Goal: Task Accomplishment & Management: Complete application form

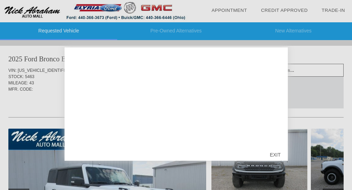
click at [276, 155] on div "EXIT" at bounding box center [274, 154] width 25 height 21
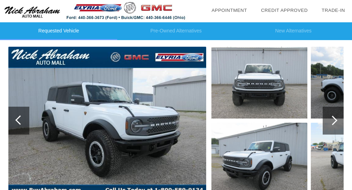
scroll to position [117, 0]
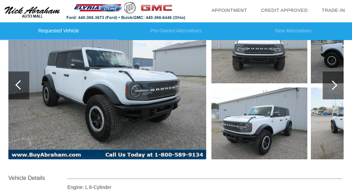
click at [333, 90] on div at bounding box center [332, 85] width 21 height 28
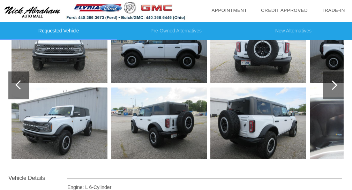
click at [333, 90] on div at bounding box center [332, 85] width 21 height 28
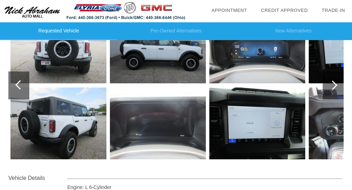
click at [258, 63] on img at bounding box center [257, 48] width 96 height 72
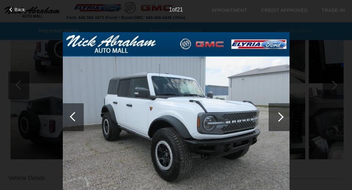
click at [282, 120] on div at bounding box center [278, 117] width 21 height 28
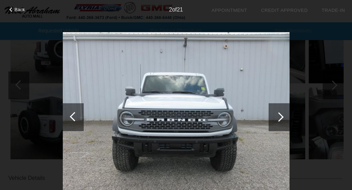
click at [282, 120] on div at bounding box center [278, 117] width 21 height 28
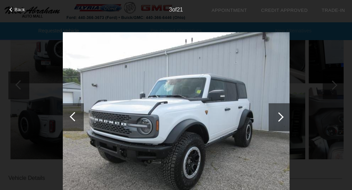
click at [282, 120] on div at bounding box center [278, 117] width 21 height 28
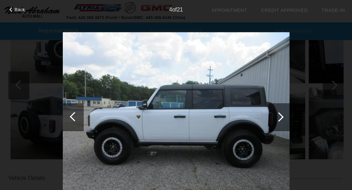
click at [282, 120] on div at bounding box center [278, 117] width 21 height 28
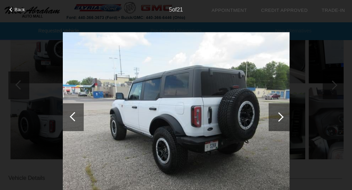
click at [282, 120] on div at bounding box center [278, 117] width 21 height 28
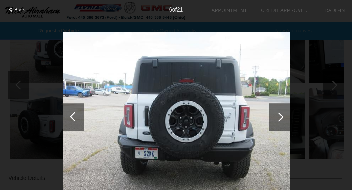
click at [282, 120] on div at bounding box center [278, 117] width 21 height 28
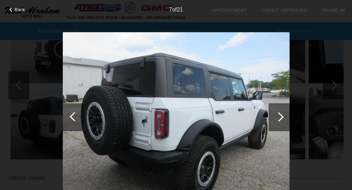
click at [282, 120] on div at bounding box center [278, 117] width 21 height 28
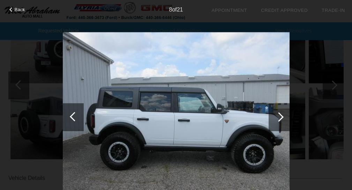
click at [282, 120] on div at bounding box center [278, 117] width 21 height 28
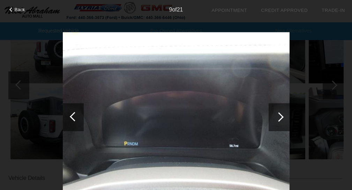
click at [282, 120] on div at bounding box center [278, 117] width 21 height 28
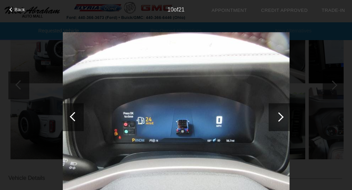
click at [282, 120] on div at bounding box center [278, 117] width 21 height 28
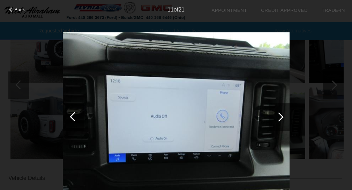
click at [284, 116] on div at bounding box center [278, 117] width 21 height 28
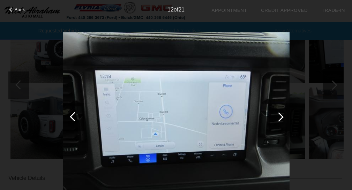
click at [284, 116] on div at bounding box center [278, 117] width 21 height 28
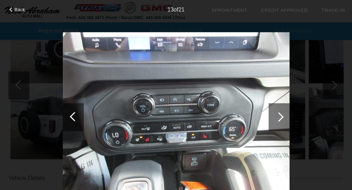
click at [284, 116] on div at bounding box center [278, 117] width 21 height 28
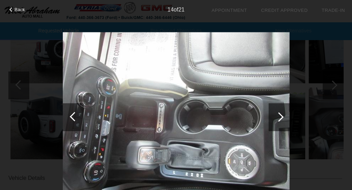
click at [284, 116] on div at bounding box center [278, 117] width 21 height 28
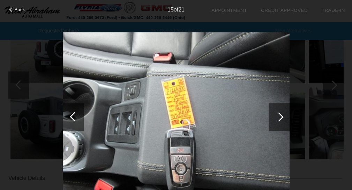
click at [284, 116] on div at bounding box center [278, 117] width 21 height 28
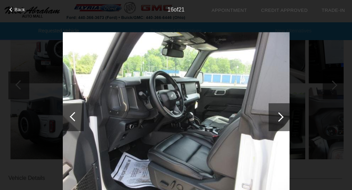
click at [284, 116] on div at bounding box center [278, 117] width 21 height 28
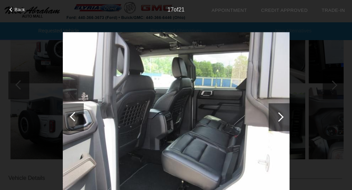
click at [284, 116] on div at bounding box center [278, 117] width 21 height 28
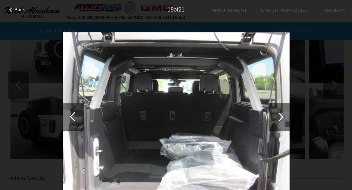
click at [284, 116] on div at bounding box center [278, 117] width 21 height 28
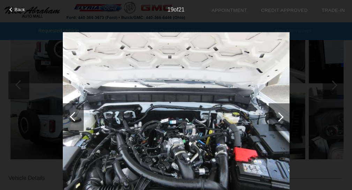
click at [284, 116] on div at bounding box center [278, 117] width 21 height 28
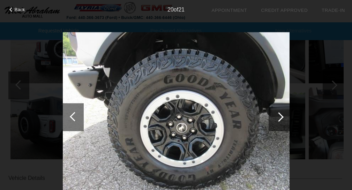
click at [277, 117] on div at bounding box center [278, 116] width 9 height 9
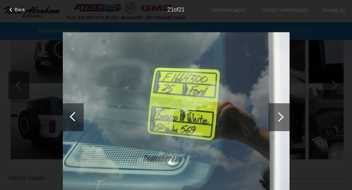
click at [277, 117] on div at bounding box center [278, 116] width 9 height 9
click at [72, 117] on div at bounding box center [74, 116] width 9 height 9
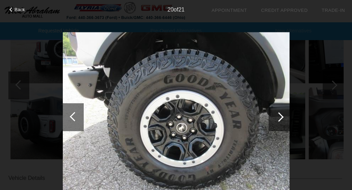
click at [72, 117] on div at bounding box center [74, 116] width 9 height 9
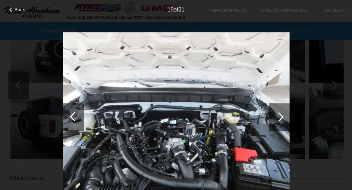
click at [72, 117] on div at bounding box center [74, 116] width 9 height 9
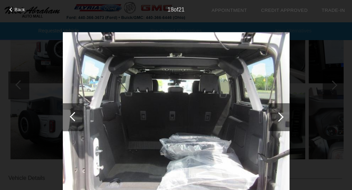
click at [72, 117] on div at bounding box center [74, 116] width 9 height 9
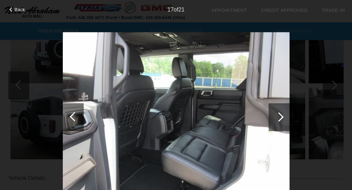
click at [72, 117] on div at bounding box center [74, 116] width 9 height 9
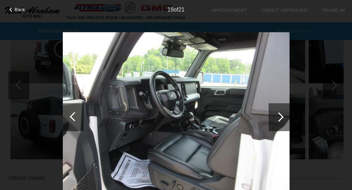
click at [72, 117] on div at bounding box center [74, 116] width 9 height 9
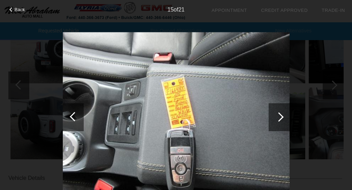
click at [72, 117] on div at bounding box center [74, 116] width 9 height 9
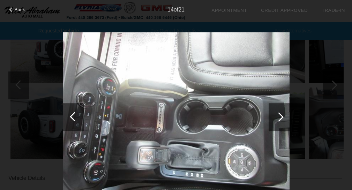
click at [72, 117] on div at bounding box center [74, 116] width 9 height 9
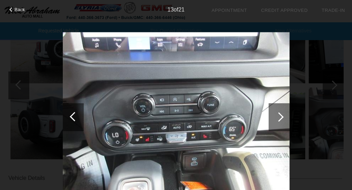
click at [72, 117] on div at bounding box center [74, 116] width 9 height 9
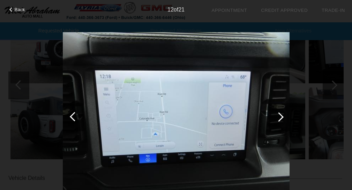
click at [72, 117] on div at bounding box center [74, 116] width 9 height 9
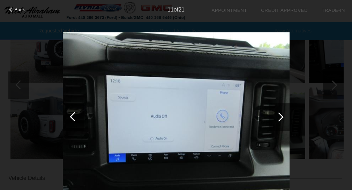
click at [72, 117] on div at bounding box center [74, 116] width 9 height 9
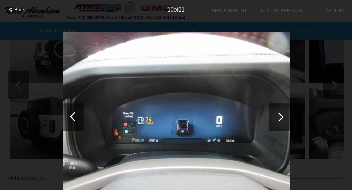
click at [72, 117] on div at bounding box center [74, 116] width 9 height 9
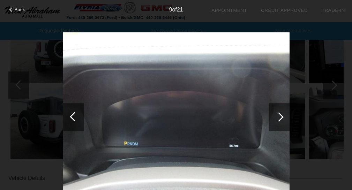
click at [72, 117] on div at bounding box center [74, 116] width 9 height 9
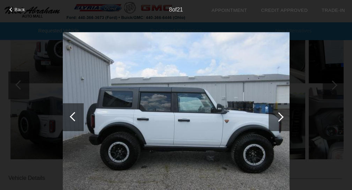
click at [72, 117] on div at bounding box center [74, 116] width 9 height 9
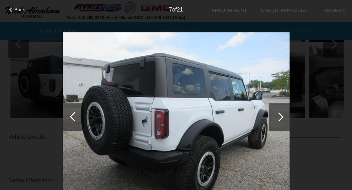
scroll to position [159, 0]
click at [71, 117] on div at bounding box center [74, 116] width 9 height 9
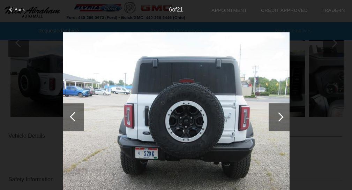
click at [71, 117] on div at bounding box center [74, 116] width 9 height 9
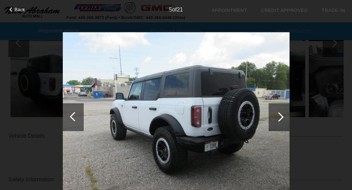
click at [71, 117] on div at bounding box center [74, 116] width 9 height 9
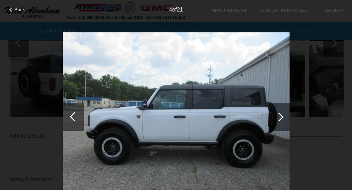
click at [71, 117] on div at bounding box center [74, 116] width 9 height 9
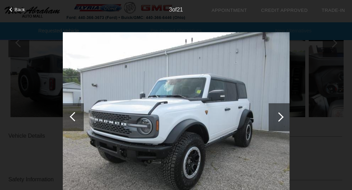
click at [305, 43] on div "Back 3 of 21" at bounding box center [176, 95] width 352 height 190
click at [301, 163] on div "Back 3 of 21" at bounding box center [176, 95] width 352 height 190
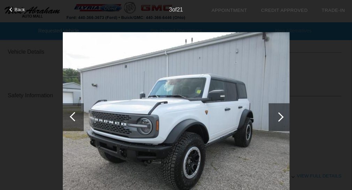
scroll to position [243, 1]
click at [17, 147] on div "Back 3 of 21" at bounding box center [176, 95] width 352 height 190
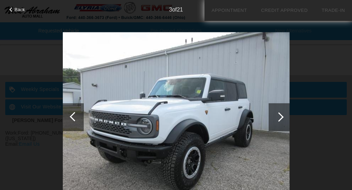
click at [282, 119] on div at bounding box center [278, 117] width 21 height 28
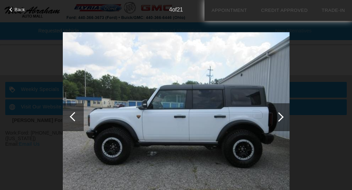
click at [282, 118] on div at bounding box center [278, 116] width 9 height 9
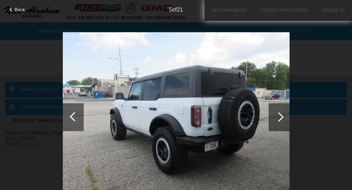
click at [282, 118] on div at bounding box center [278, 116] width 9 height 9
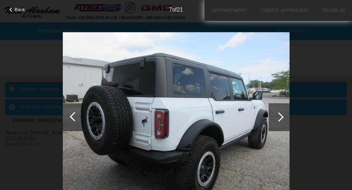
click at [282, 118] on div at bounding box center [278, 116] width 9 height 9
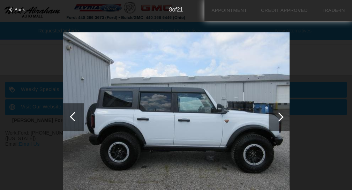
click at [282, 118] on div at bounding box center [278, 116] width 9 height 9
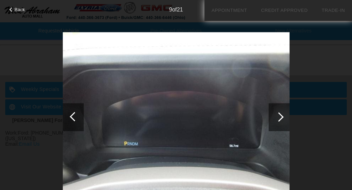
click at [282, 118] on div at bounding box center [278, 116] width 9 height 9
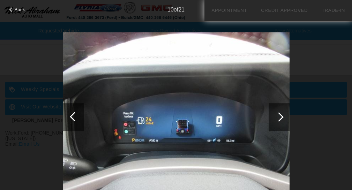
click at [282, 118] on div at bounding box center [278, 116] width 9 height 9
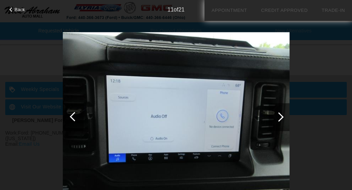
click at [282, 118] on div at bounding box center [278, 116] width 9 height 9
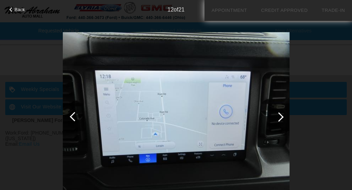
click at [282, 118] on div at bounding box center [278, 116] width 9 height 9
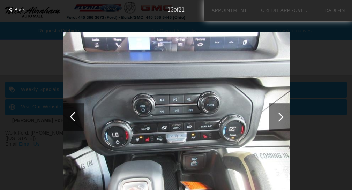
click at [282, 118] on div at bounding box center [278, 116] width 9 height 9
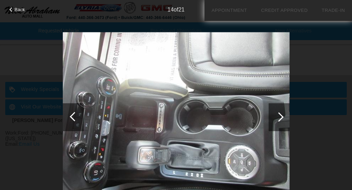
click at [282, 118] on div at bounding box center [278, 116] width 9 height 9
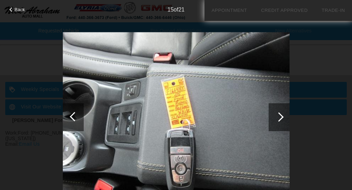
click at [282, 118] on div at bounding box center [278, 116] width 9 height 9
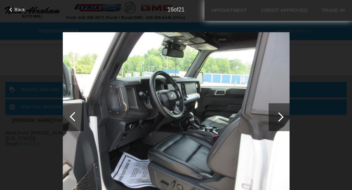
click at [282, 118] on div at bounding box center [278, 116] width 9 height 9
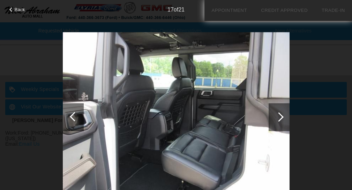
click at [282, 118] on div at bounding box center [278, 116] width 9 height 9
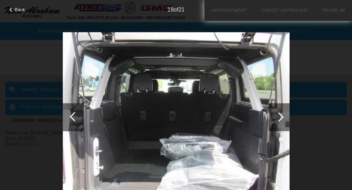
click at [282, 118] on div at bounding box center [278, 116] width 9 height 9
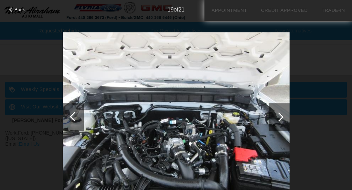
click at [282, 118] on div at bounding box center [278, 116] width 9 height 9
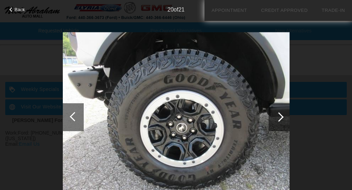
click at [282, 118] on div at bounding box center [278, 116] width 9 height 9
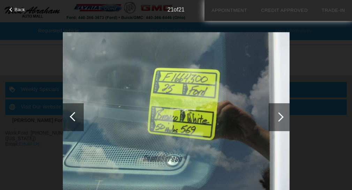
click at [282, 118] on div at bounding box center [278, 116] width 9 height 9
click at [313, 93] on div "Back 21 of 21" at bounding box center [176, 95] width 352 height 190
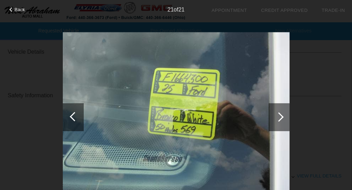
scroll to position [0, 0]
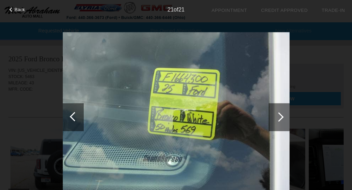
click at [40, 87] on div "Back 21 of 21" at bounding box center [176, 95] width 352 height 190
click at [43, 45] on div "Back 21 of 21" at bounding box center [176, 95] width 352 height 190
click at [139, 22] on div "Back 21 of 21" at bounding box center [176, 95] width 352 height 190
click at [55, 7] on div "21 of 21" at bounding box center [176, 7] width 352 height 14
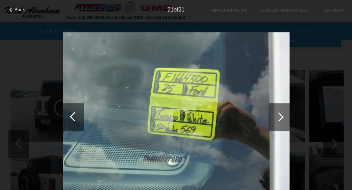
scroll to position [62, 0]
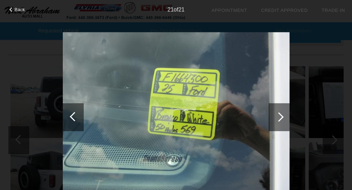
click at [19, 9] on span "Back" at bounding box center [20, 9] width 10 height 5
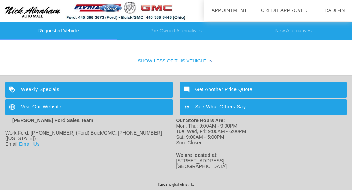
scroll to position [391, 0]
click at [123, 111] on div "Visit Our Website" at bounding box center [88, 107] width 167 height 16
